Goal: Obtain resource: Download file/media

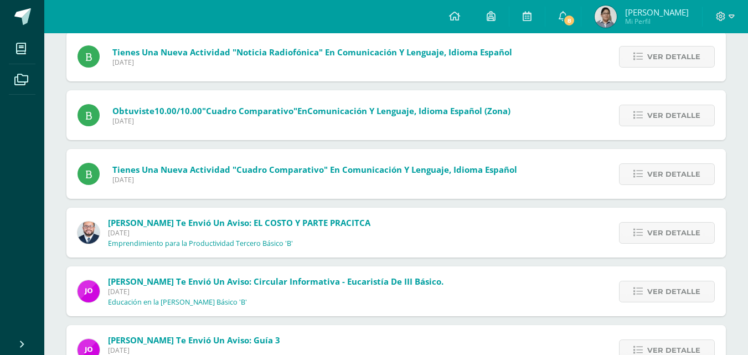
scroll to position [357, 0]
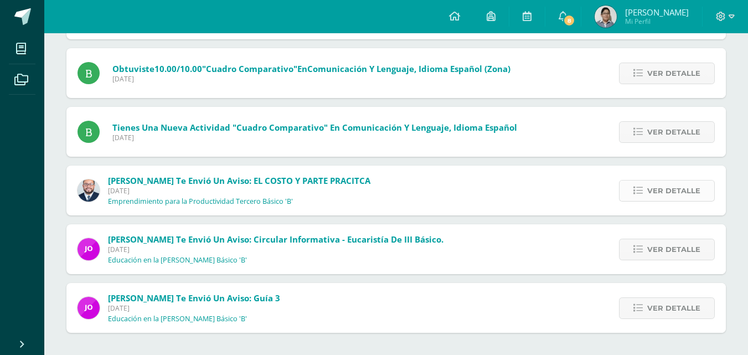
click at [631, 191] on link "Ver detalle" at bounding box center [667, 191] width 96 height 22
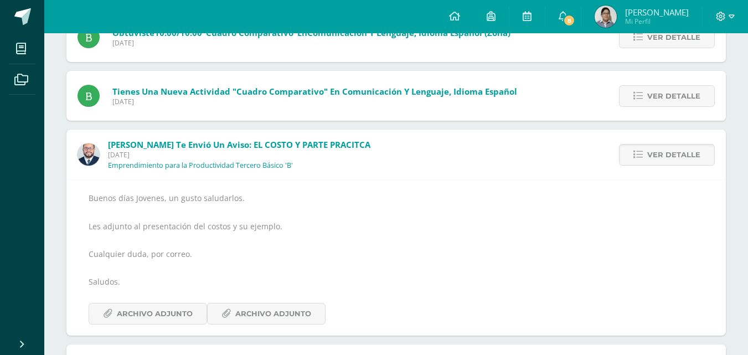
scroll to position [413, 0]
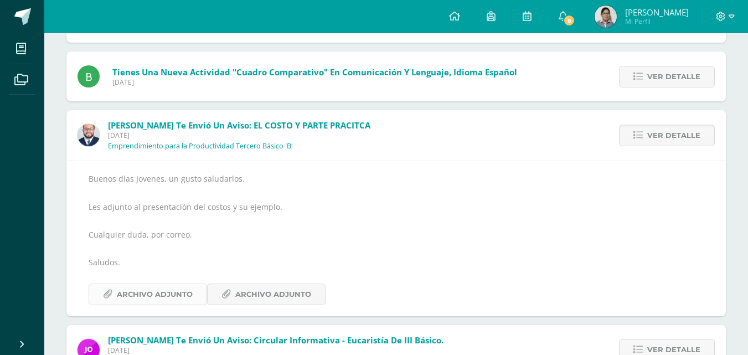
click at [149, 287] on span "Archivo Adjunto" at bounding box center [155, 294] width 76 height 20
click at [268, 301] on span "Archivo Adjunto" at bounding box center [273, 294] width 76 height 20
click at [629, 141] on link "Ver detalle" at bounding box center [667, 136] width 96 height 22
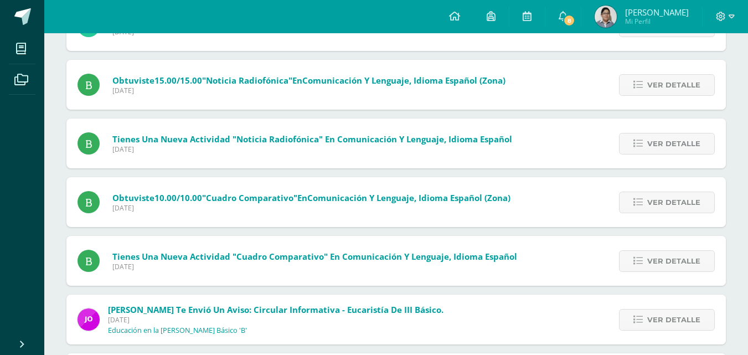
scroll to position [132, 0]
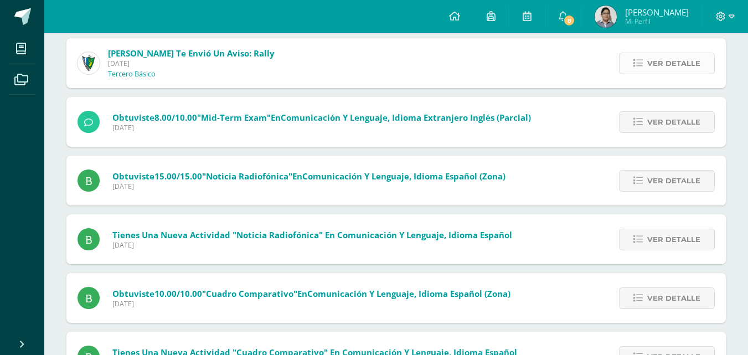
click at [632, 61] on link "Ver detalle" at bounding box center [667, 64] width 96 height 22
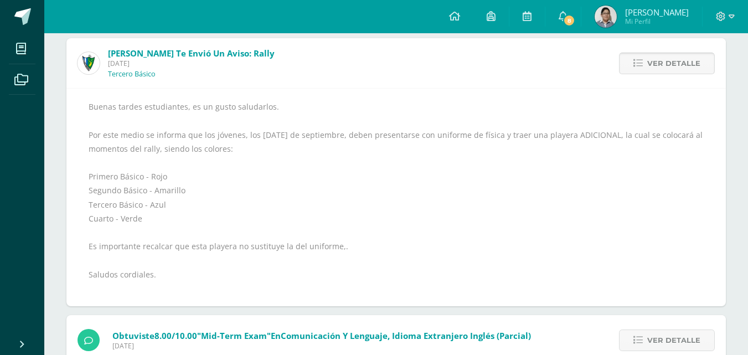
click at [655, 67] on span "Ver detalle" at bounding box center [674, 63] width 53 height 20
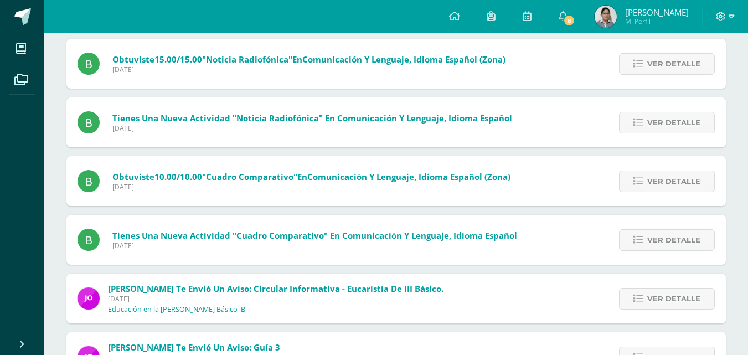
scroll to position [240, 0]
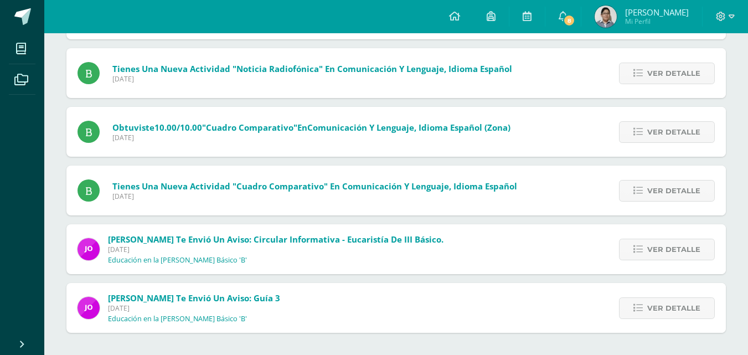
click at [619, 245] on div "Ver detalle" at bounding box center [665, 249] width 124 height 50
click at [636, 249] on icon at bounding box center [638, 249] width 9 height 9
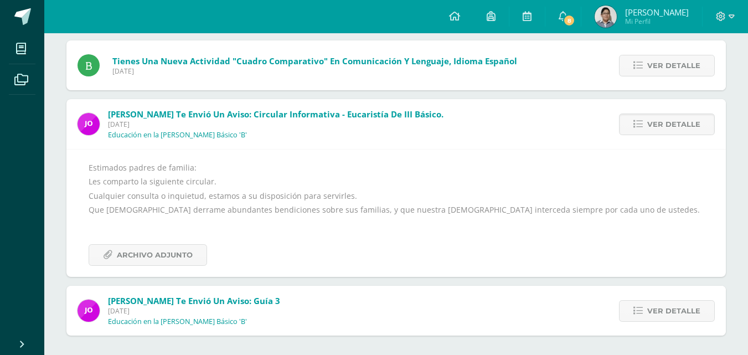
scroll to position [368, 0]
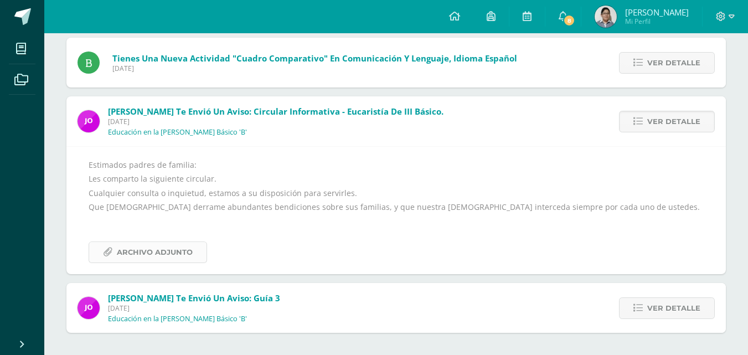
click at [165, 248] on span "Archivo Adjunto" at bounding box center [155, 252] width 76 height 20
